Goal: Find specific page/section: Find specific page/section

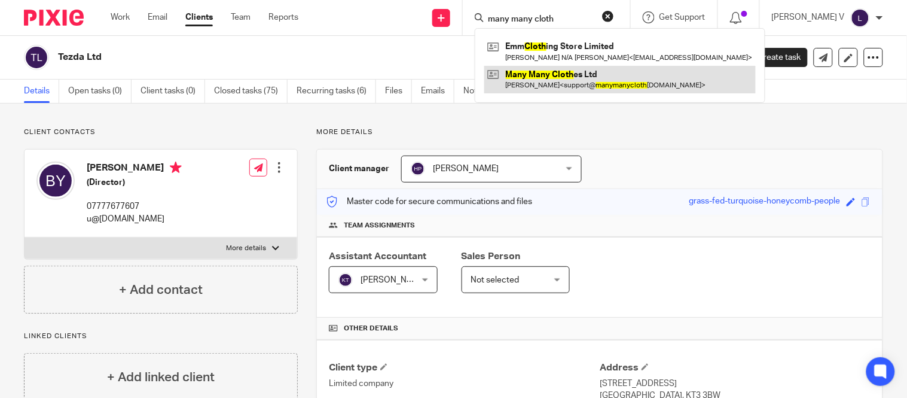
click at [579, 91] on link at bounding box center [619, 80] width 271 height 28
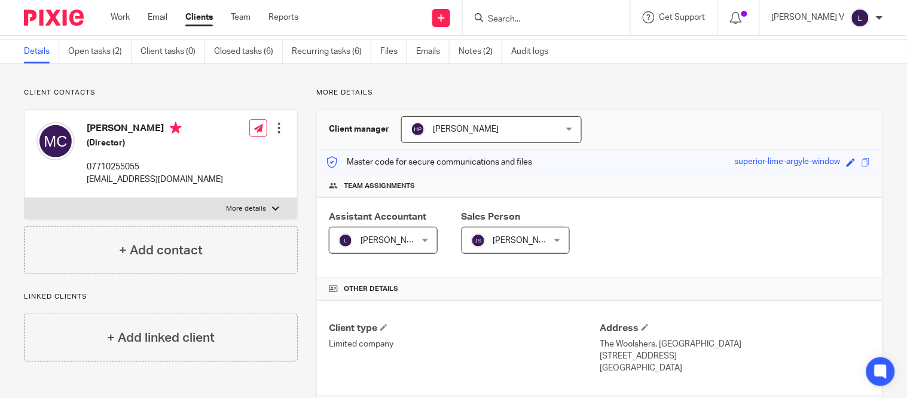
scroll to position [38, 0]
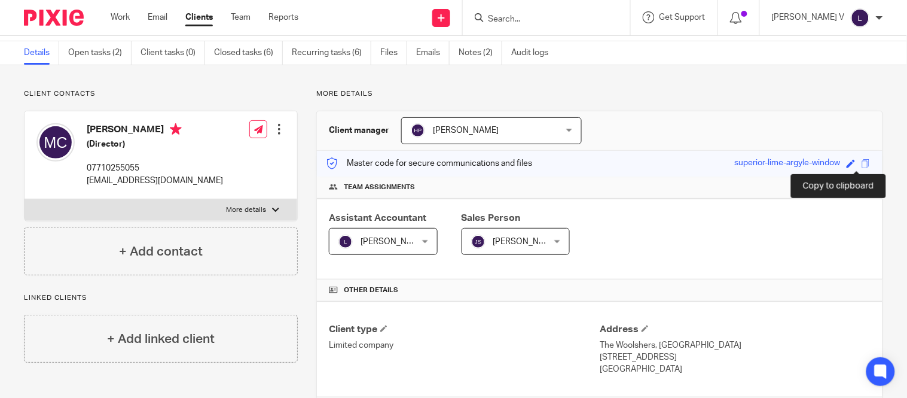
click at [861, 164] on span at bounding box center [865, 163] width 9 height 9
click at [852, 169] on div "Save superior-lime-argyle-window" at bounding box center [804, 164] width 139 height 14
click at [861, 164] on span at bounding box center [865, 163] width 9 height 9
click at [540, 25] on div at bounding box center [546, 17] width 167 height 35
click at [538, 16] on input "Search" at bounding box center [541, 19] width 108 height 11
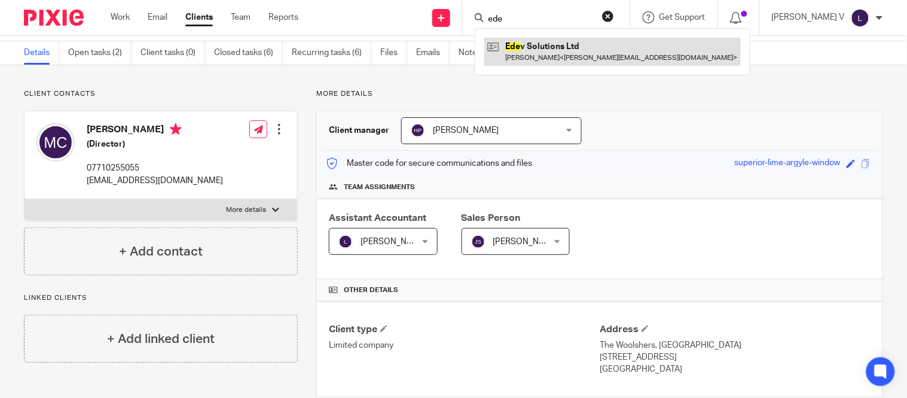
type input "ede"
click at [552, 55] on link at bounding box center [612, 52] width 256 height 28
